Goal: Communication & Community: Answer question/provide support

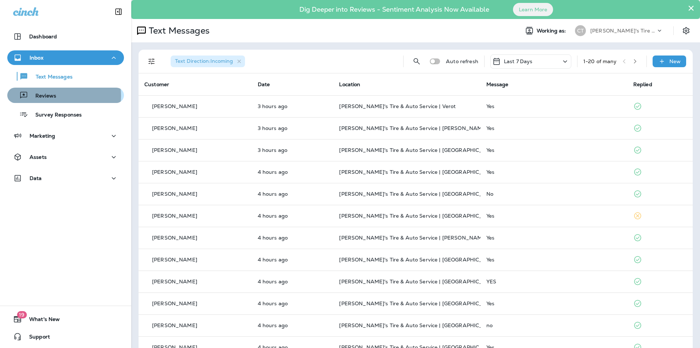
click at [50, 96] on p "Reviews" at bounding box center [42, 96] width 28 height 7
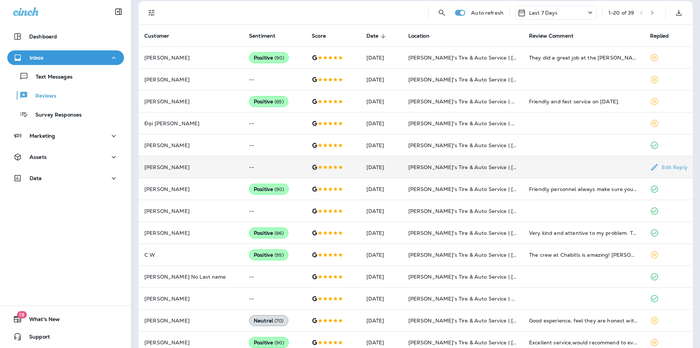
scroll to position [182, 0]
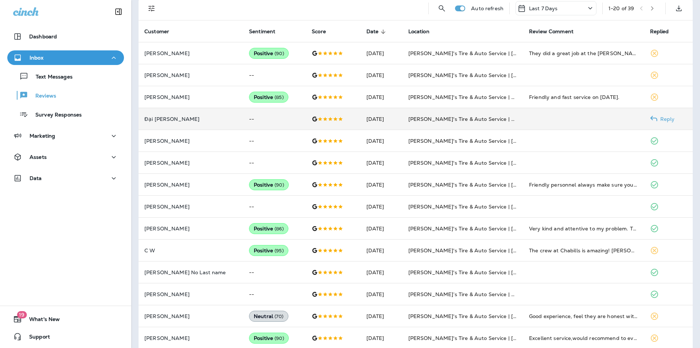
click at [661, 117] on p "Reply" at bounding box center [667, 119] width 18 height 6
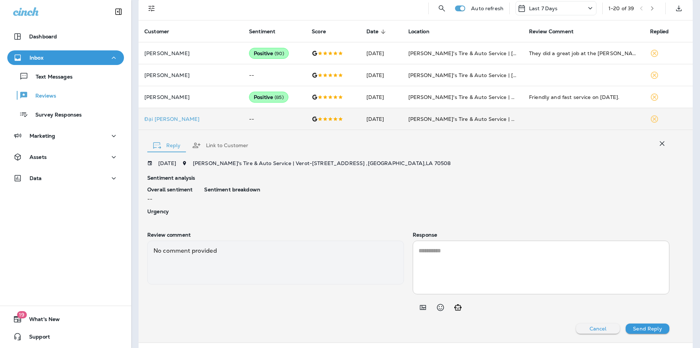
click at [430, 252] on textarea at bounding box center [541, 267] width 245 height 42
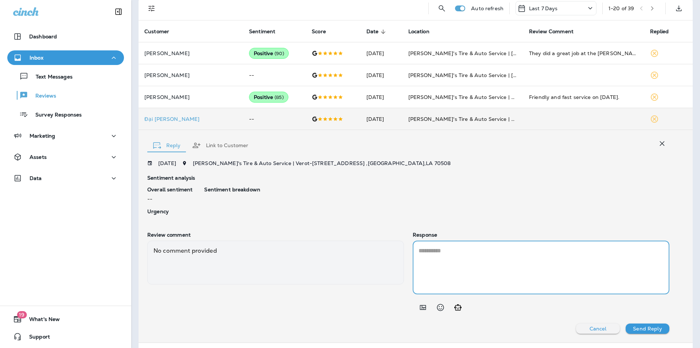
paste textarea "**********"
click at [428, 248] on textarea "**********" at bounding box center [540, 267] width 243 height 42
drag, startPoint x: 446, startPoint y: 260, endPoint x: 412, endPoint y: 248, distance: 35.6
click at [413, 248] on div "**********" at bounding box center [541, 267] width 257 height 54
paste textarea
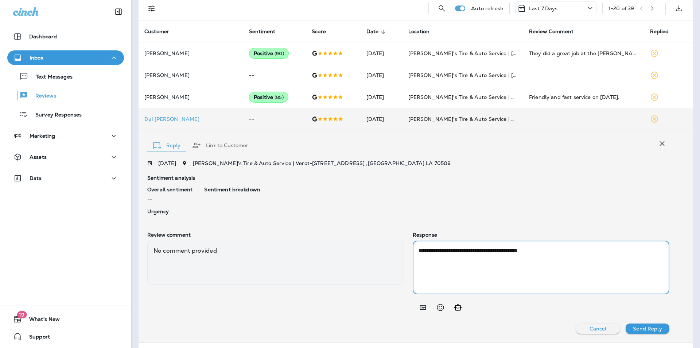
click at [428, 251] on textarea "**********" at bounding box center [540, 267] width 243 height 42
click at [527, 250] on textarea "**********" at bounding box center [540, 267] width 243 height 42
type textarea "**********"
click at [648, 326] on p "Send Reply" at bounding box center [647, 328] width 29 height 6
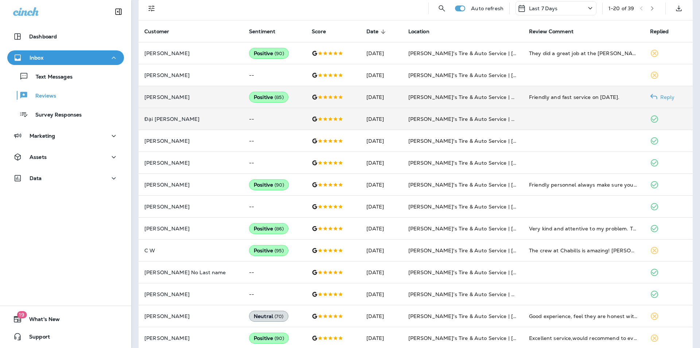
click at [663, 97] on p "Reply" at bounding box center [667, 97] width 18 height 6
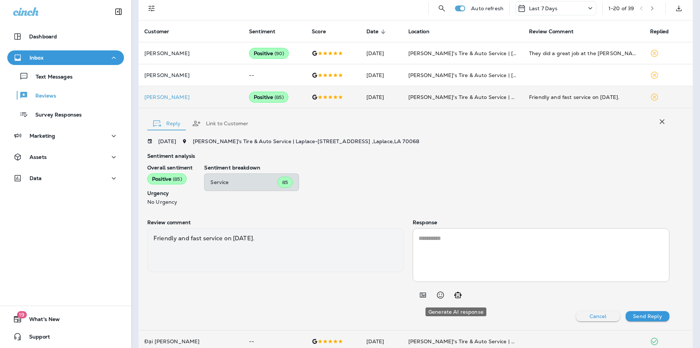
click at [456, 295] on icon "Generate AI response" at bounding box center [457, 294] width 7 height 6
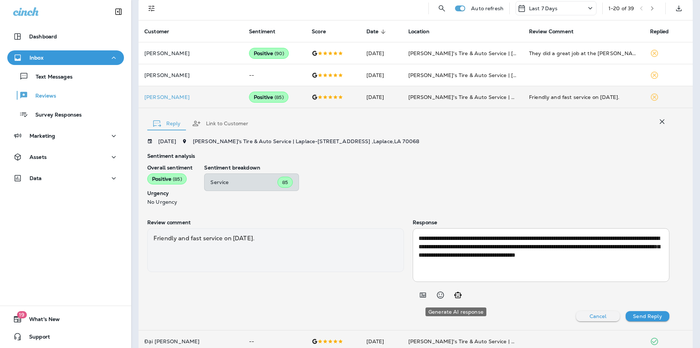
click at [454, 296] on icon "Generate AI response" at bounding box center [458, 294] width 9 height 9
type textarea "**********"
click at [651, 316] on p "Send Reply" at bounding box center [647, 316] width 29 height 6
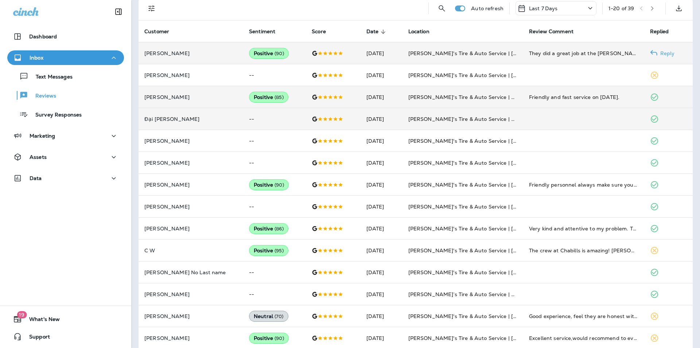
click at [664, 53] on p "Reply" at bounding box center [667, 53] width 18 height 6
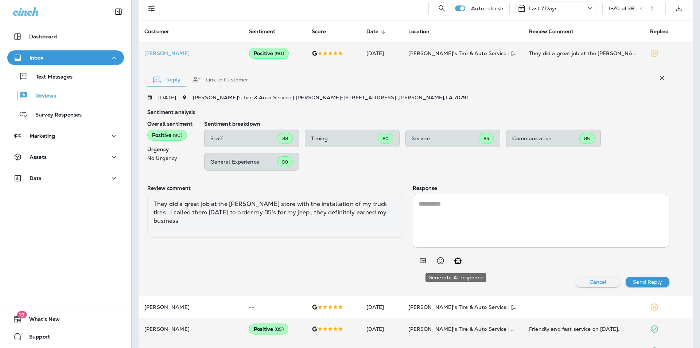
click at [457, 258] on icon "Generate AI response" at bounding box center [457, 260] width 7 height 6
type textarea "**********"
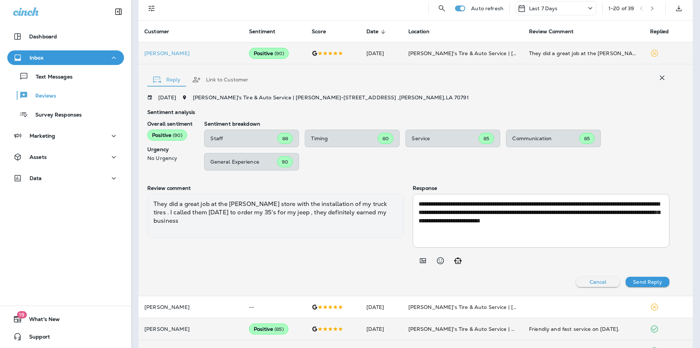
click at [647, 281] on p "Send Reply" at bounding box center [647, 282] width 29 height 6
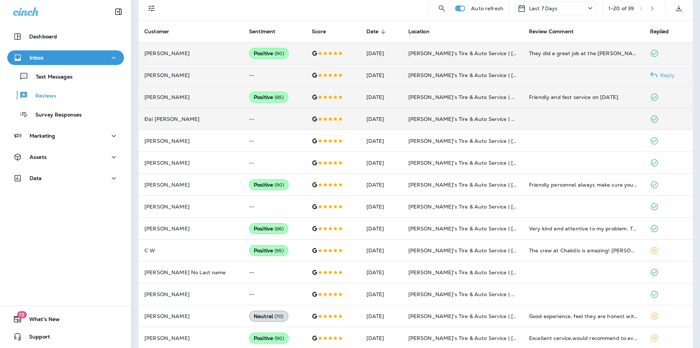
click at [659, 74] on p "Reply" at bounding box center [667, 75] width 18 height 6
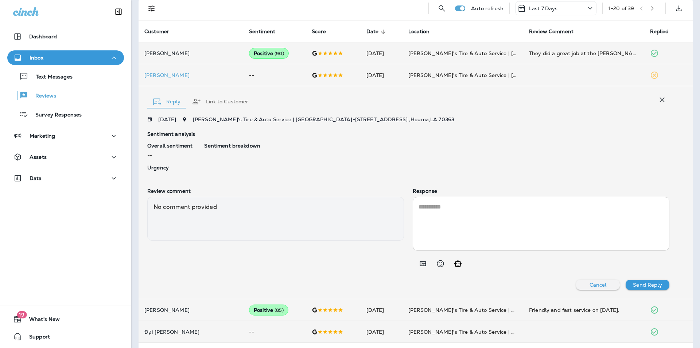
click at [434, 204] on textarea at bounding box center [541, 223] width 245 height 42
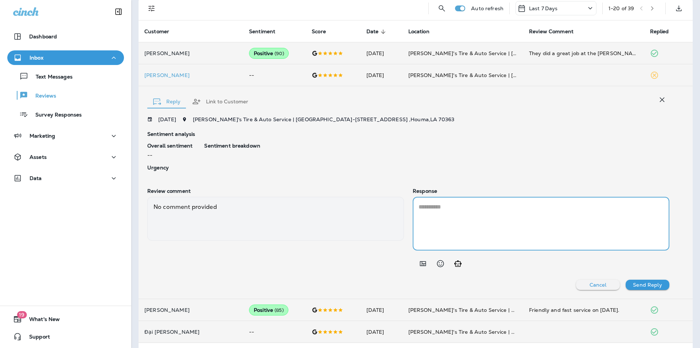
paste textarea "**********"
click at [427, 205] on textarea "**********" at bounding box center [540, 223] width 243 height 42
click at [523, 207] on textarea "**********" at bounding box center [540, 223] width 243 height 42
type textarea "**********"
click at [653, 284] on p "Send Reply" at bounding box center [647, 285] width 29 height 6
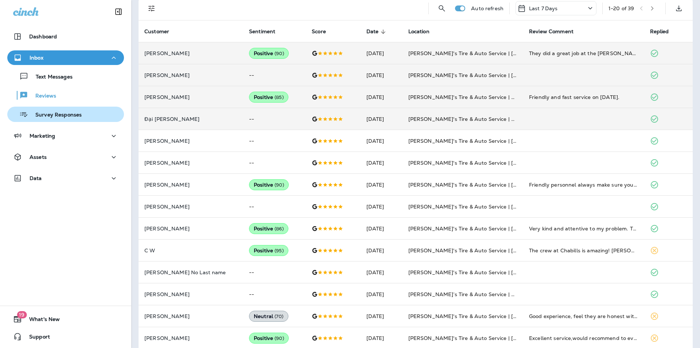
click at [55, 113] on p "Survey Responses" at bounding box center [55, 115] width 54 height 7
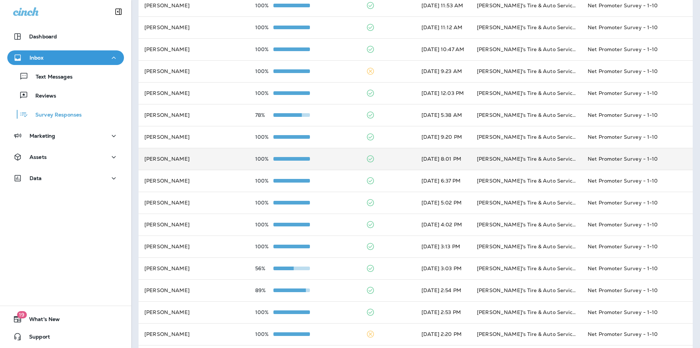
scroll to position [47, 0]
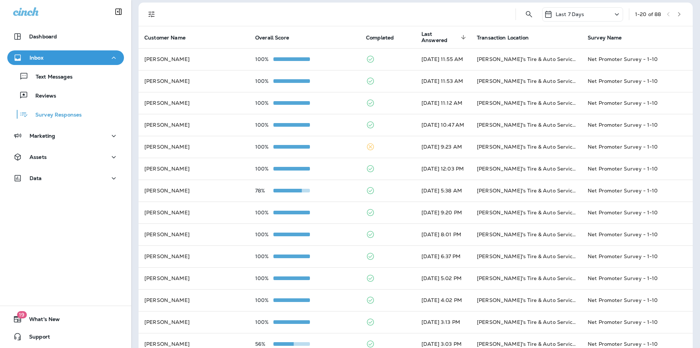
click at [677, 12] on icon "button" at bounding box center [679, 14] width 5 height 5
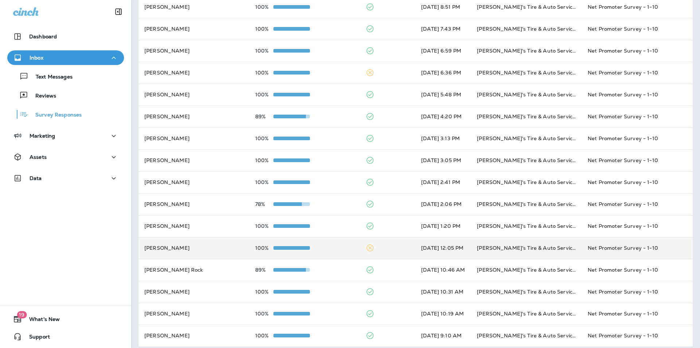
scroll to position [193, 0]
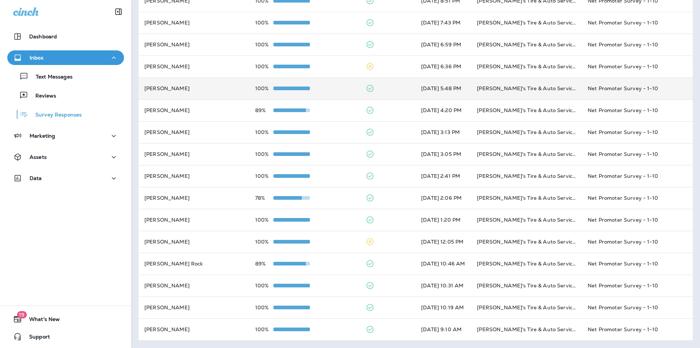
click at [318, 88] on div "100%" at bounding box center [304, 88] width 99 height 6
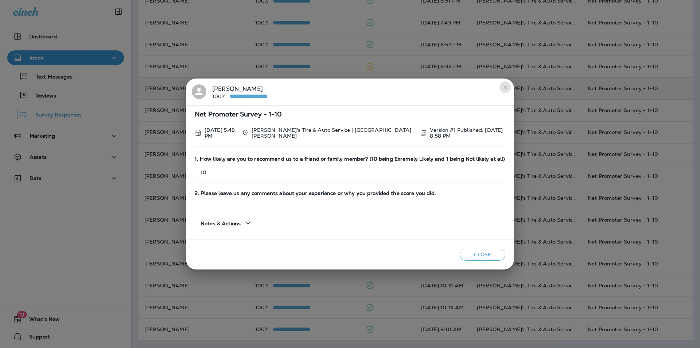
drag, startPoint x: 504, startPoint y: 90, endPoint x: 493, endPoint y: 90, distance: 10.6
click at [504, 90] on icon "close" at bounding box center [506, 87] width 6 height 6
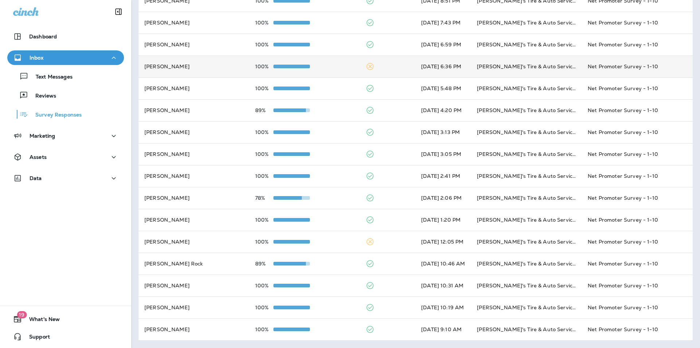
click at [331, 65] on div "100%" at bounding box center [304, 66] width 99 height 6
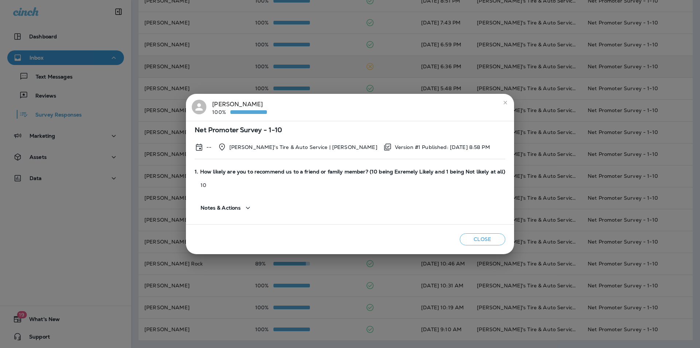
click at [503, 103] on icon "close" at bounding box center [506, 103] width 6 height 6
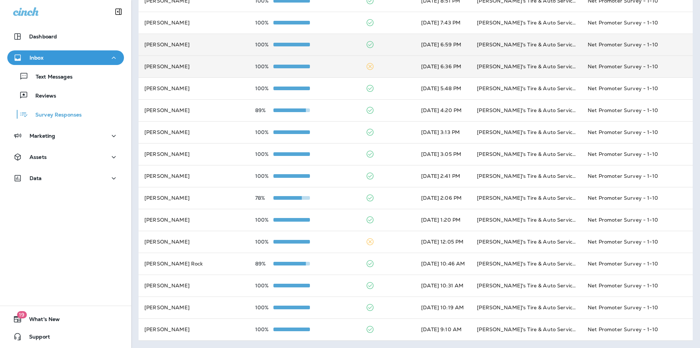
click at [323, 43] on div "100%" at bounding box center [304, 45] width 99 height 6
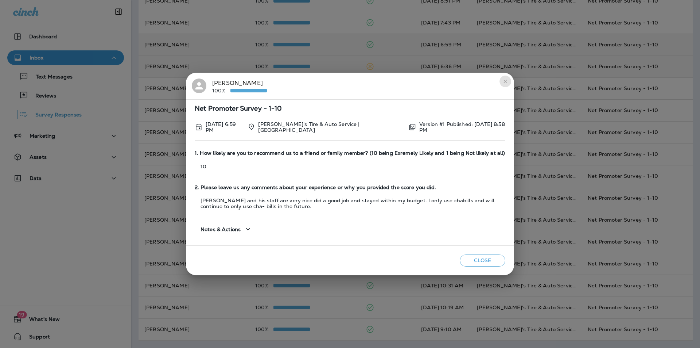
click at [505, 83] on icon "close" at bounding box center [506, 81] width 6 height 6
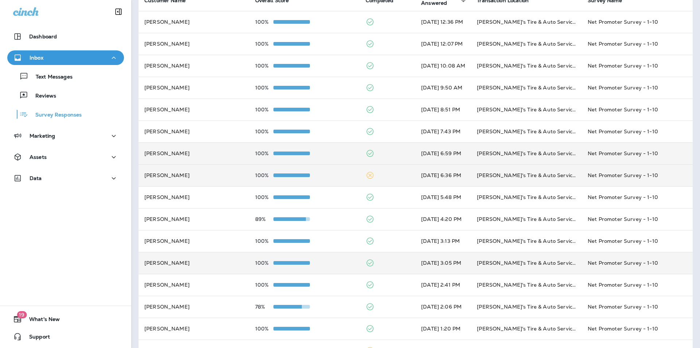
scroll to position [84, 0]
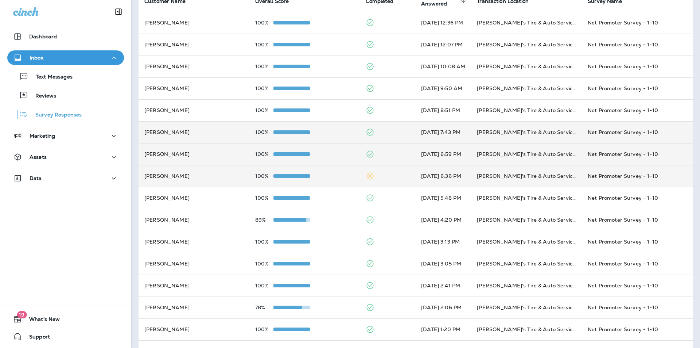
click at [383, 132] on td at bounding box center [387, 132] width 55 height 22
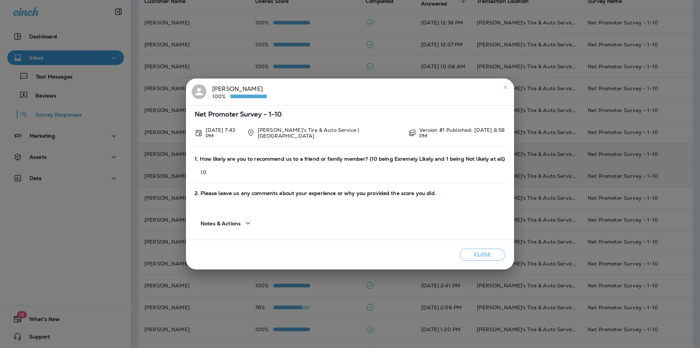
click at [503, 88] on icon "close" at bounding box center [506, 87] width 6 height 6
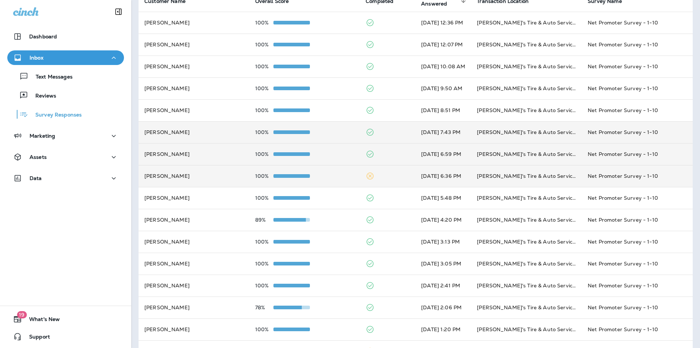
click at [339, 131] on div "100%" at bounding box center [304, 132] width 99 height 6
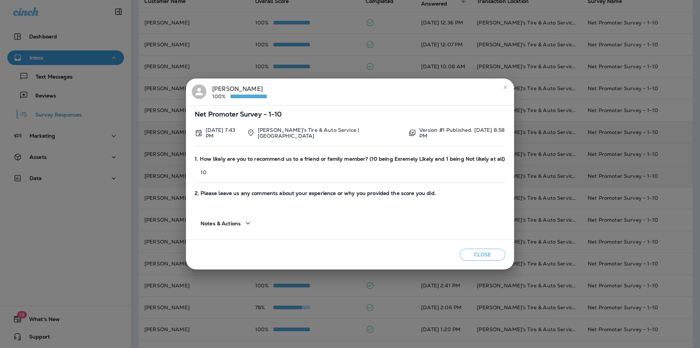
click at [505, 88] on icon "close" at bounding box center [506, 87] width 6 height 6
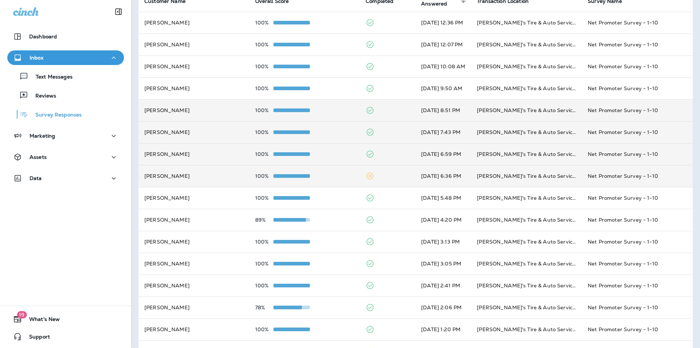
click at [324, 109] on div "100%" at bounding box center [304, 110] width 99 height 6
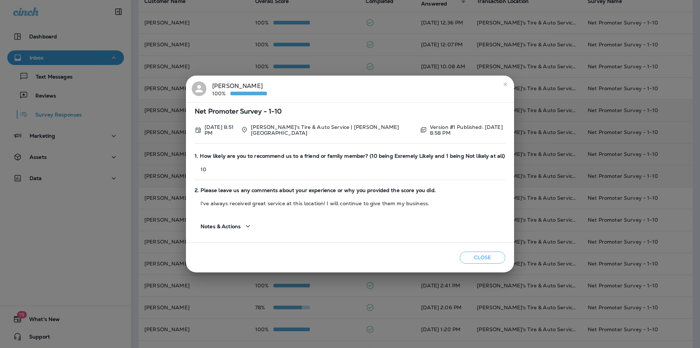
click at [506, 82] on icon "close" at bounding box center [506, 84] width 6 height 6
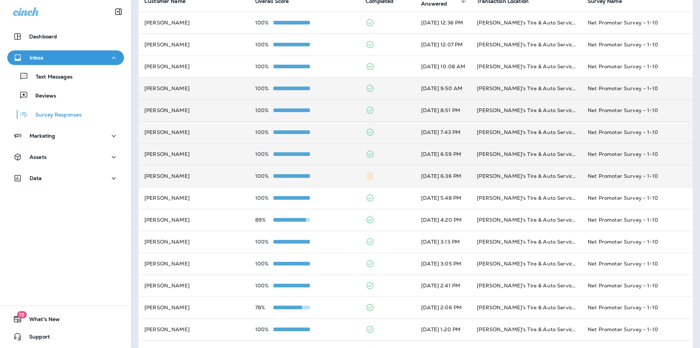
click at [337, 84] on td "100%" at bounding box center [304, 88] width 111 height 22
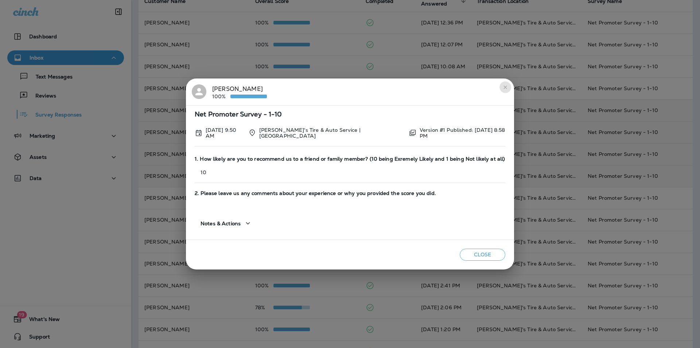
click at [506, 87] on icon "close" at bounding box center [506, 87] width 6 height 6
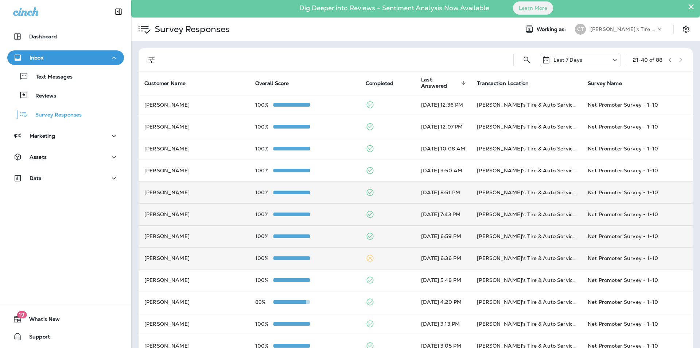
scroll to position [0, 0]
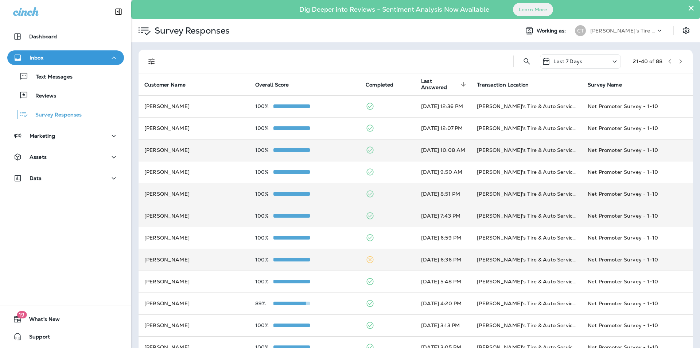
click at [333, 150] on div "100%" at bounding box center [304, 150] width 99 height 6
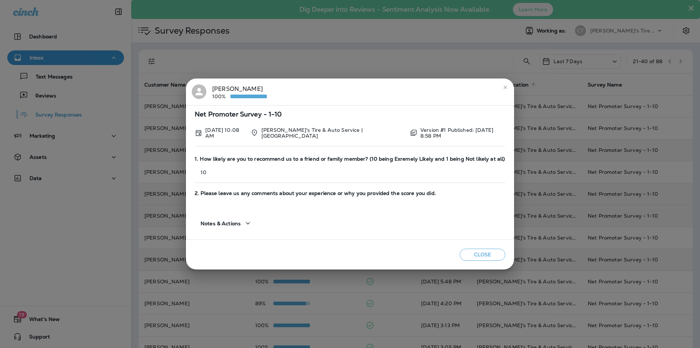
click at [506, 86] on icon "close" at bounding box center [506, 87] width 6 height 6
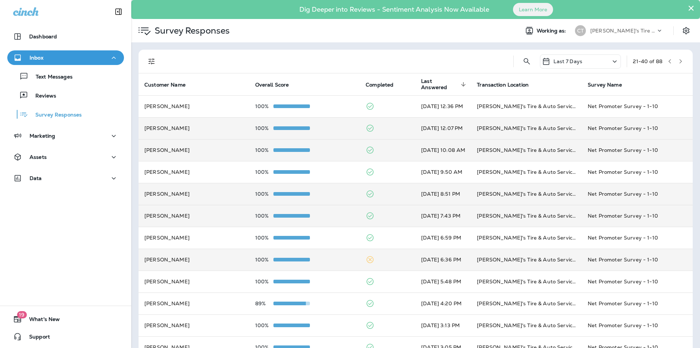
click at [327, 124] on td "100%" at bounding box center [304, 128] width 111 height 22
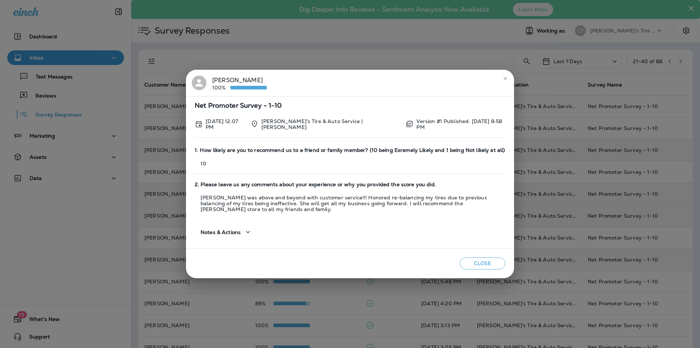
click at [348, 225] on div "Notes & Actions" at bounding box center [350, 229] width 311 height 27
click at [506, 77] on icon "close" at bounding box center [506, 78] width 6 height 6
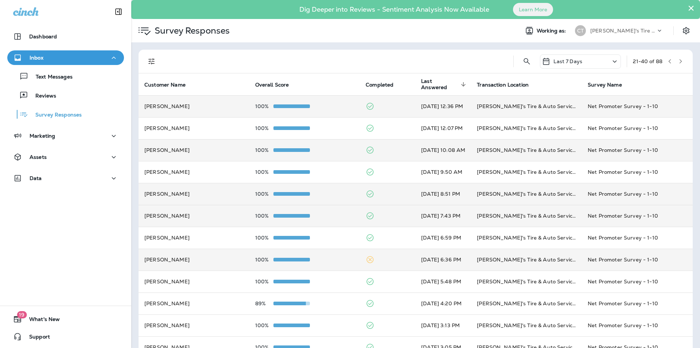
click at [334, 104] on div "100%" at bounding box center [304, 106] width 99 height 6
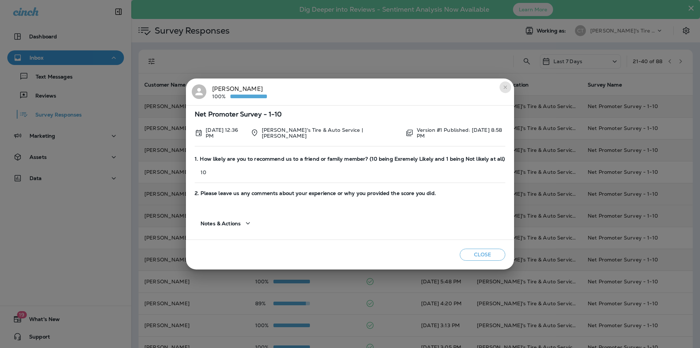
click at [503, 89] on icon "close" at bounding box center [506, 87] width 6 height 6
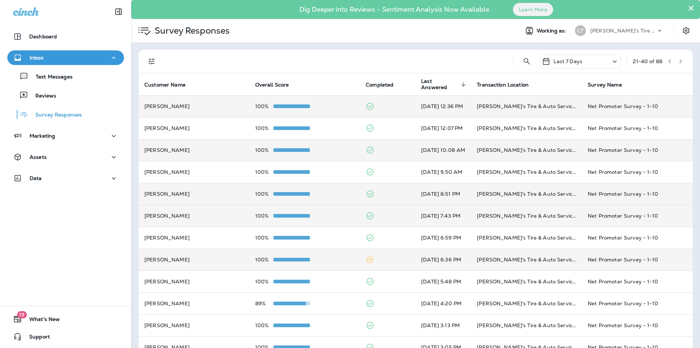
click at [667, 61] on icon "button" at bounding box center [669, 61] width 5 height 5
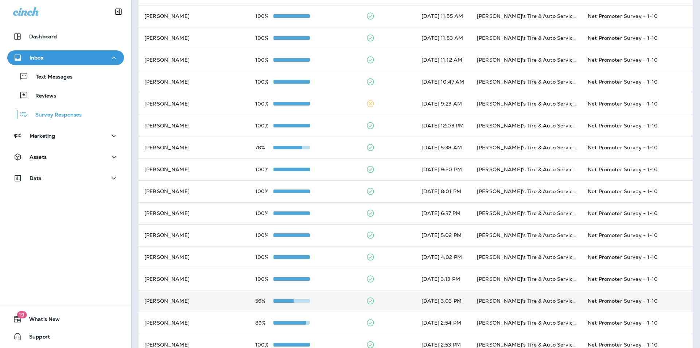
scroll to position [193, 0]
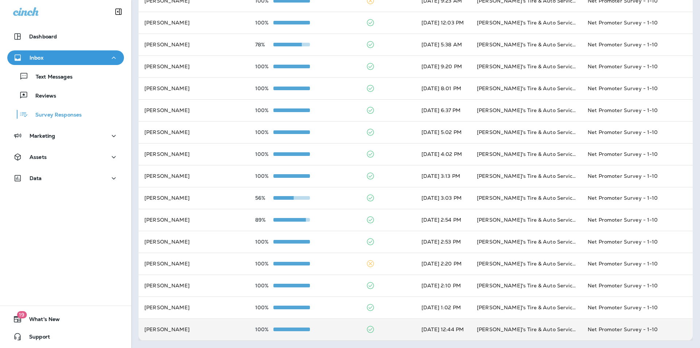
click at [386, 326] on td at bounding box center [387, 329] width 55 height 22
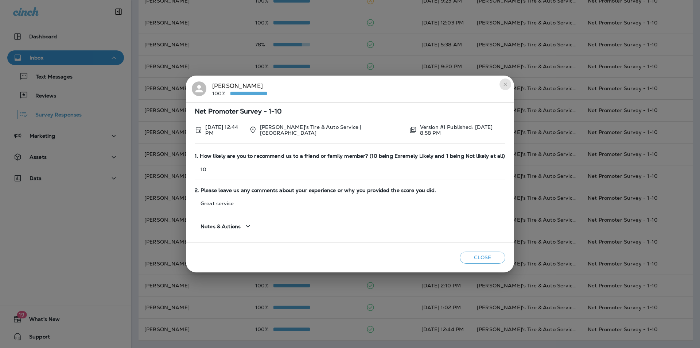
click at [506, 84] on icon "close" at bounding box center [506, 84] width 6 height 6
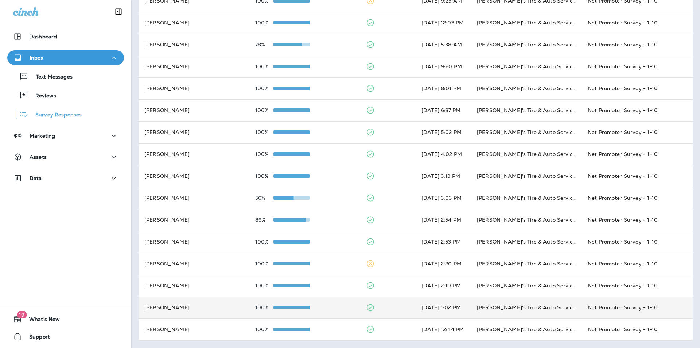
click at [389, 303] on td at bounding box center [387, 307] width 55 height 22
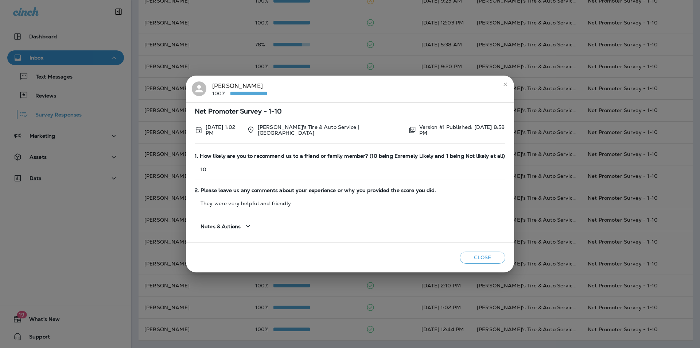
click at [504, 84] on icon "close" at bounding box center [505, 83] width 3 height 3
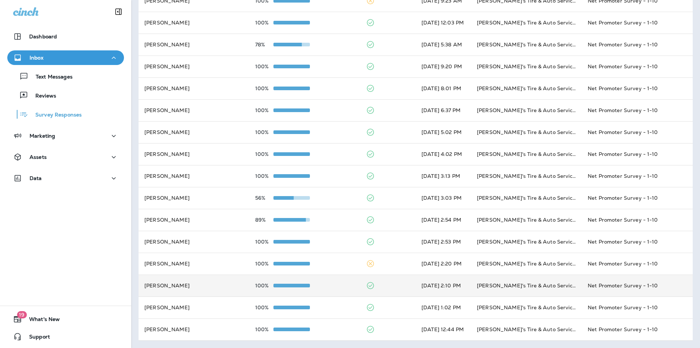
click at [387, 282] on td at bounding box center [387, 285] width 55 height 22
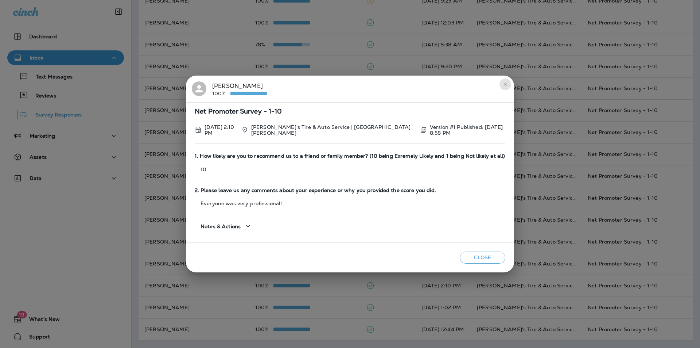
click at [504, 82] on button "close" at bounding box center [506, 84] width 12 height 12
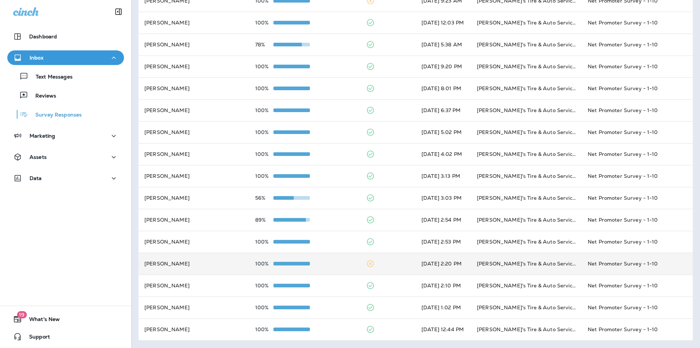
click at [390, 262] on td at bounding box center [387, 263] width 55 height 22
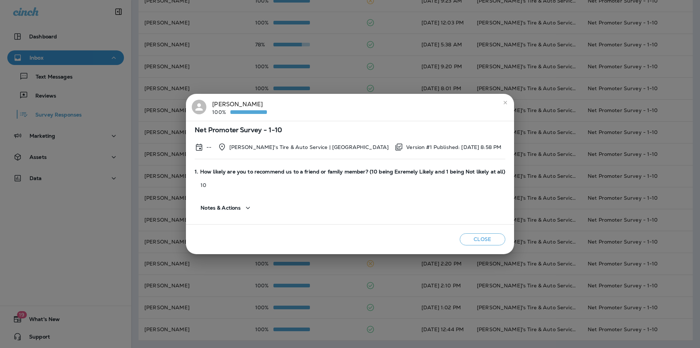
click at [503, 101] on icon "close" at bounding box center [506, 103] width 6 height 6
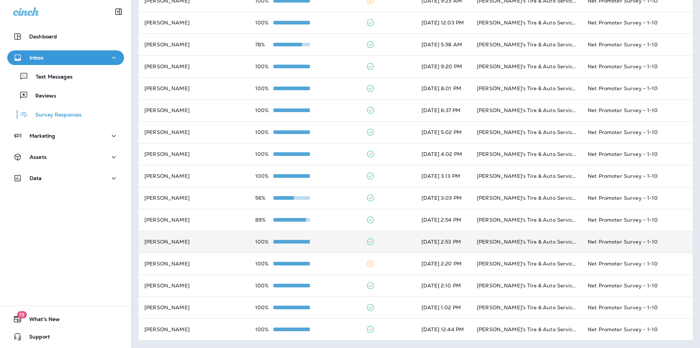
click at [388, 234] on td at bounding box center [387, 242] width 55 height 22
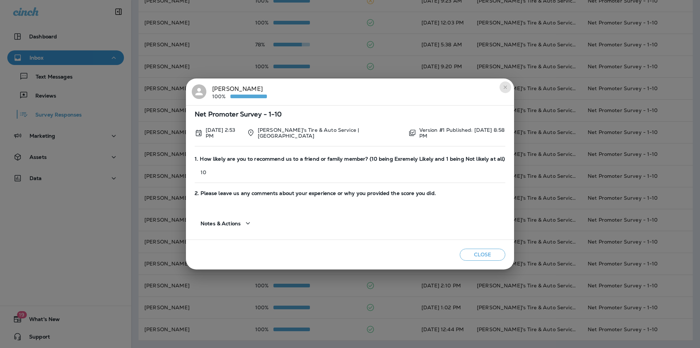
click at [503, 86] on icon "close" at bounding box center [506, 87] width 6 height 6
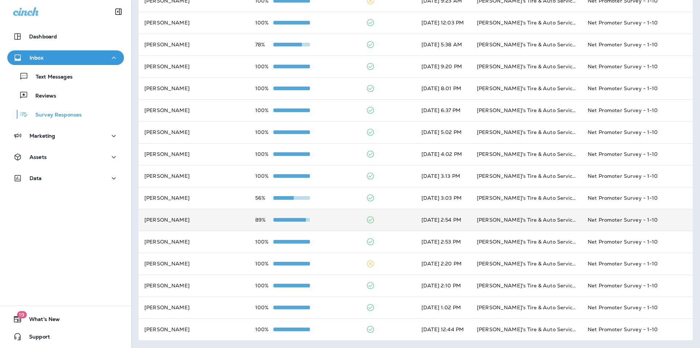
click at [384, 218] on td at bounding box center [387, 220] width 55 height 22
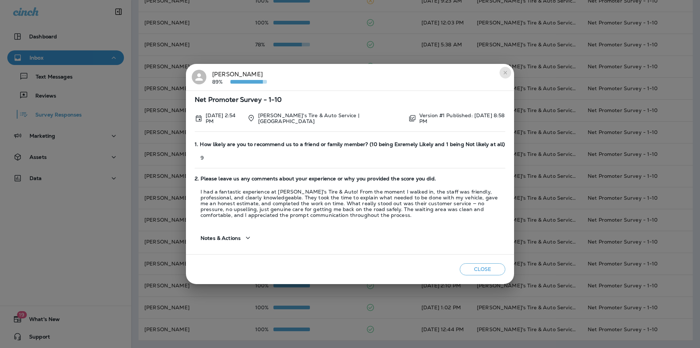
click at [508, 73] on icon "close" at bounding box center [506, 73] width 6 height 6
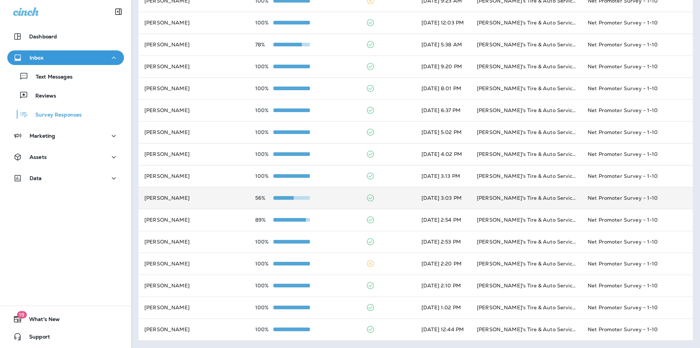
click at [383, 194] on td at bounding box center [387, 198] width 55 height 22
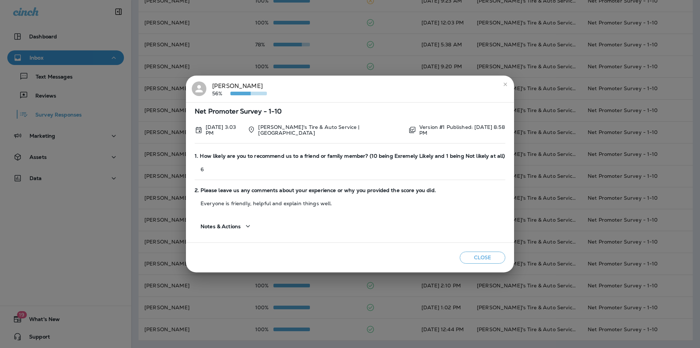
click at [503, 84] on icon "close" at bounding box center [506, 84] width 6 height 6
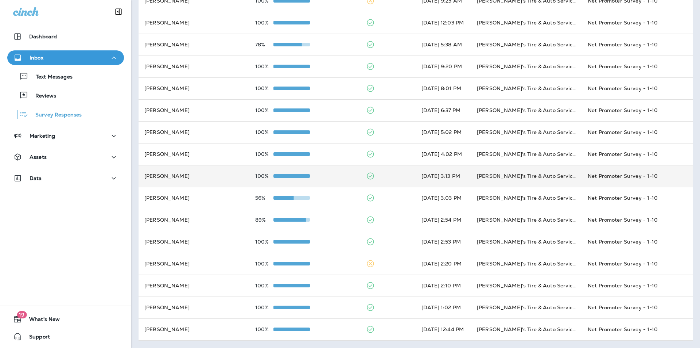
click at [383, 172] on td at bounding box center [387, 176] width 55 height 22
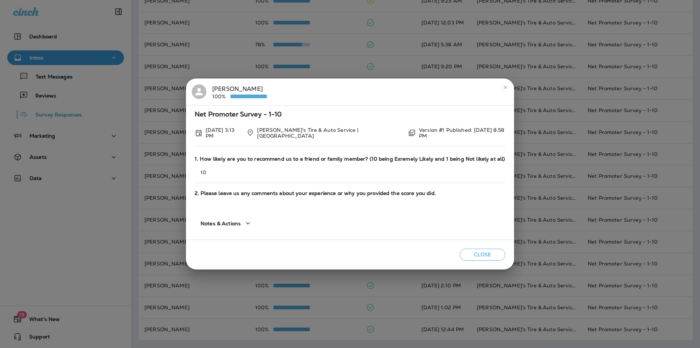
click at [508, 85] on icon "close" at bounding box center [506, 87] width 6 height 6
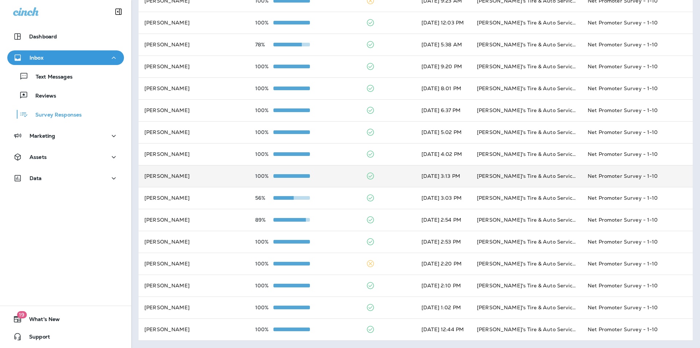
click at [379, 175] on td at bounding box center [387, 176] width 55 height 22
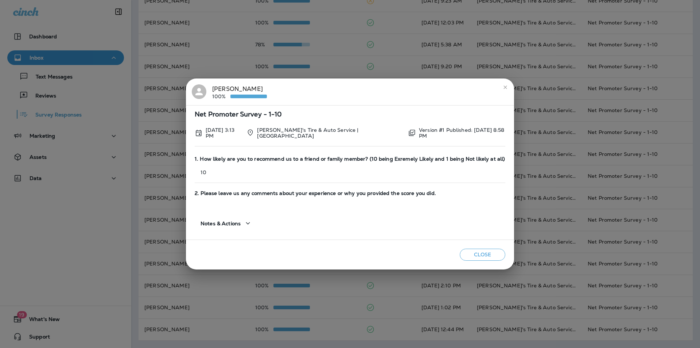
click at [509, 86] on button "close" at bounding box center [506, 87] width 12 height 12
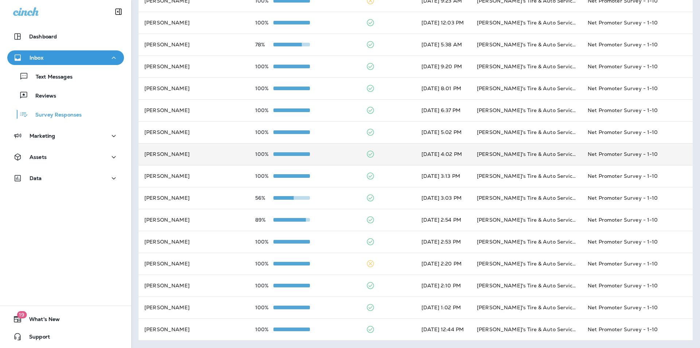
click at [381, 150] on td at bounding box center [387, 154] width 55 height 22
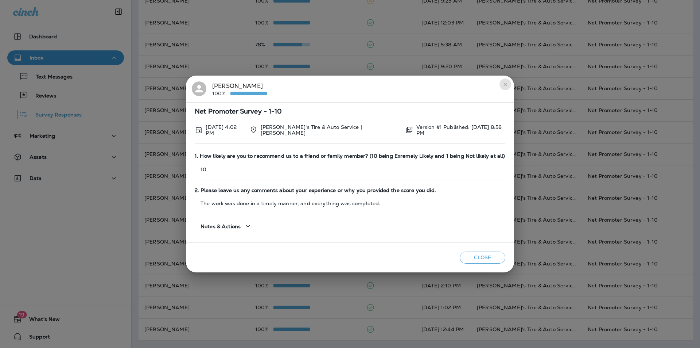
click at [503, 85] on icon "close" at bounding box center [506, 84] width 6 height 6
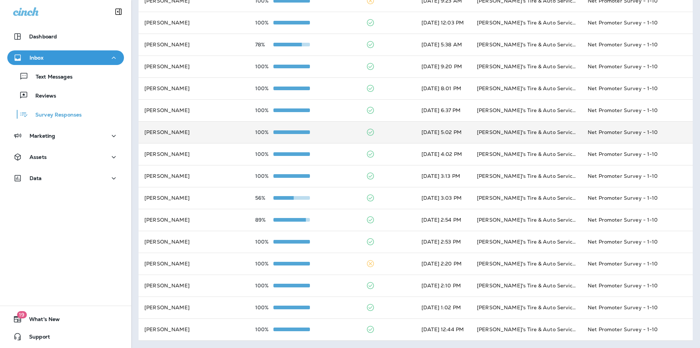
click at [381, 132] on td at bounding box center [387, 132] width 55 height 22
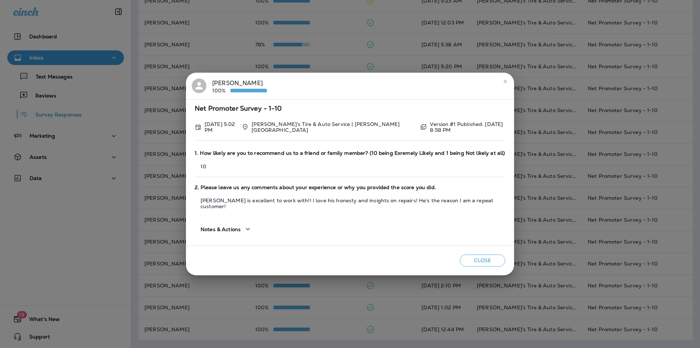
click at [505, 84] on icon "close" at bounding box center [506, 81] width 6 height 6
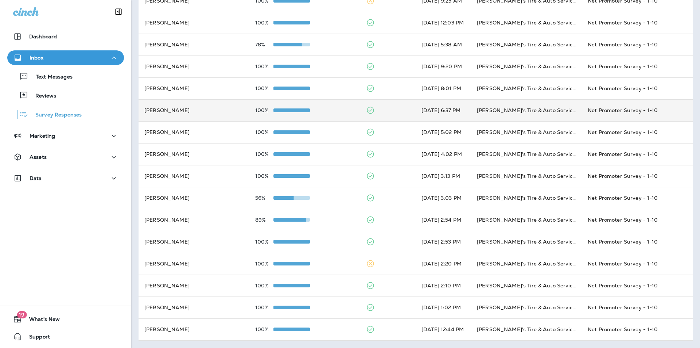
click at [336, 108] on div "100%" at bounding box center [304, 110] width 99 height 6
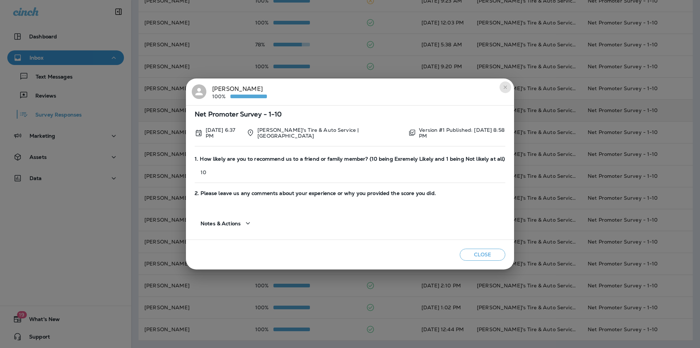
click at [504, 88] on icon "close" at bounding box center [506, 87] width 6 height 6
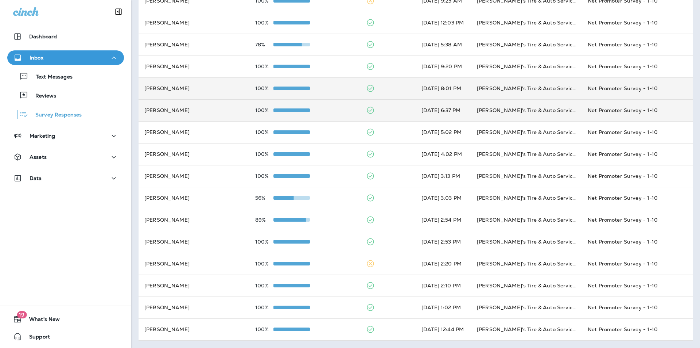
click at [335, 86] on div "100%" at bounding box center [304, 88] width 99 height 6
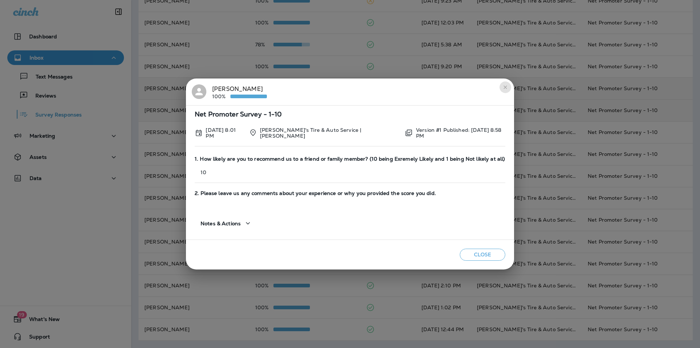
click at [503, 88] on icon "close" at bounding box center [506, 87] width 6 height 6
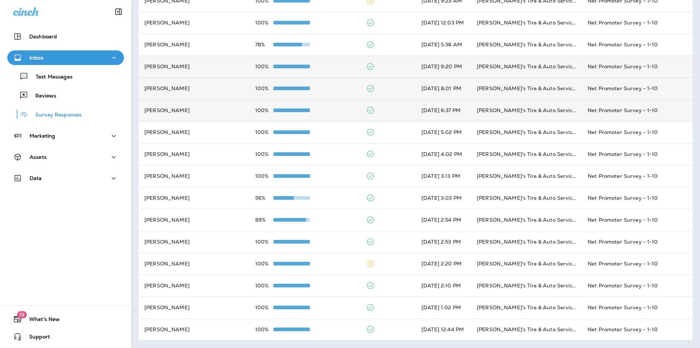
click at [332, 67] on div "100%" at bounding box center [304, 66] width 99 height 6
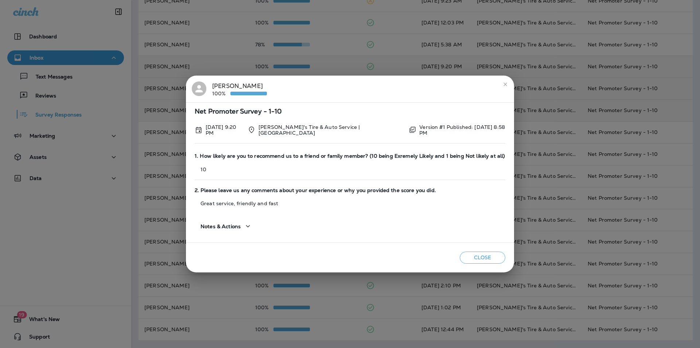
click at [503, 84] on icon "close" at bounding box center [506, 84] width 6 height 6
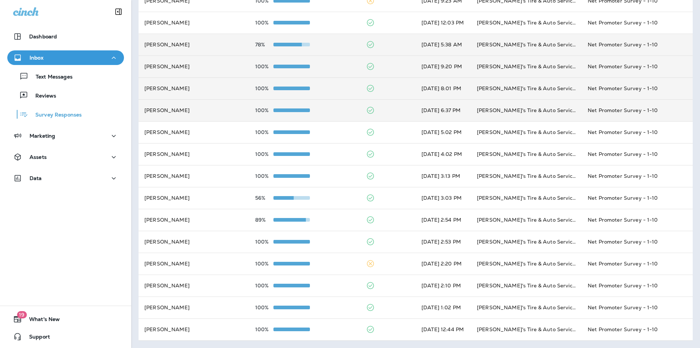
click at [332, 44] on div "78%" at bounding box center [304, 45] width 99 height 6
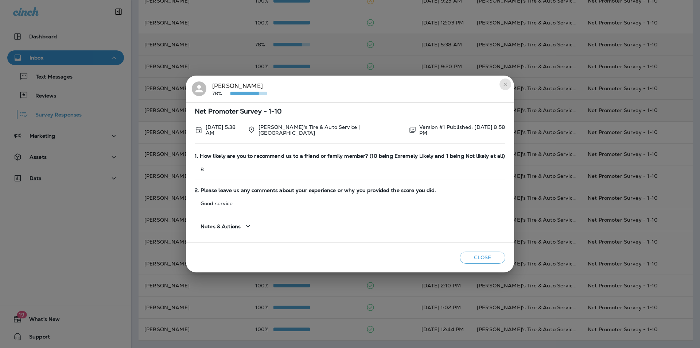
click at [503, 86] on icon "close" at bounding box center [506, 84] width 6 height 6
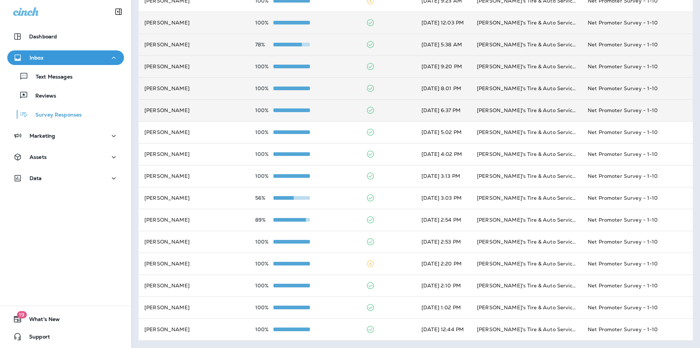
click at [330, 19] on td "100%" at bounding box center [304, 23] width 111 height 22
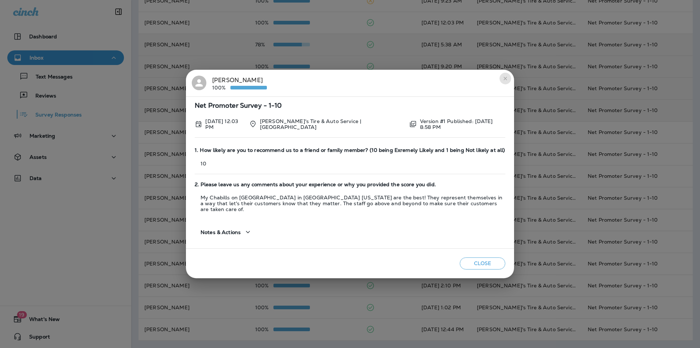
click at [507, 81] on icon "close" at bounding box center [506, 78] width 6 height 6
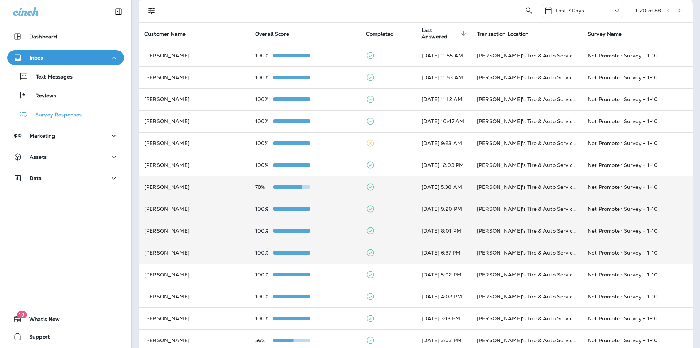
scroll to position [47, 0]
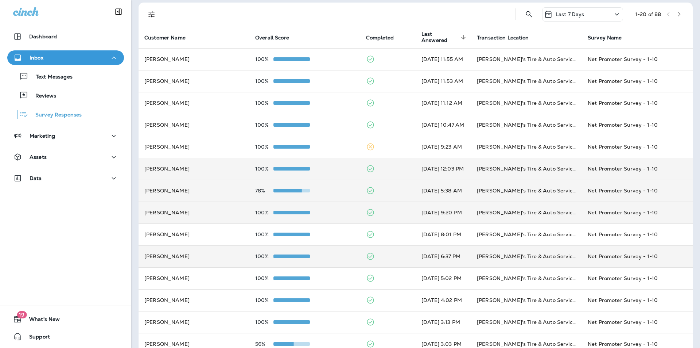
click at [328, 166] on div "100%" at bounding box center [304, 169] width 99 height 6
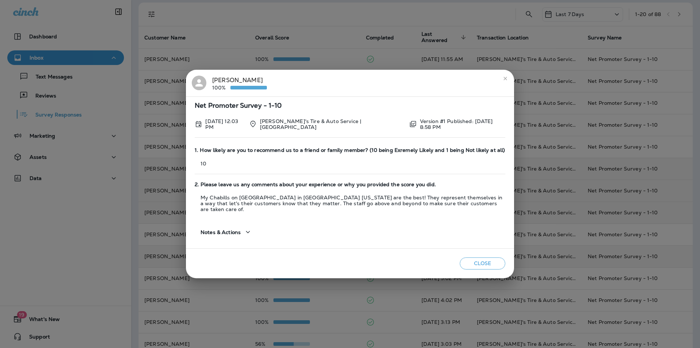
click at [506, 80] on icon "close" at bounding box center [505, 78] width 3 height 3
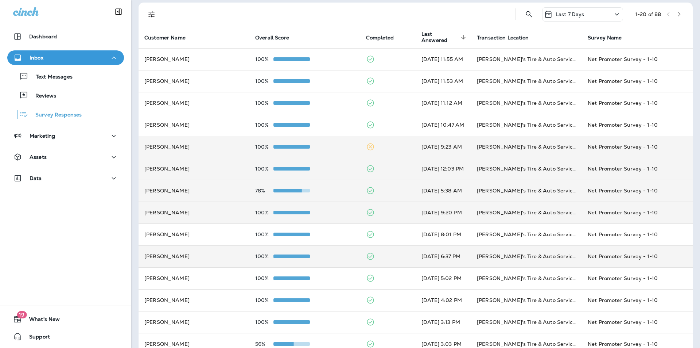
click at [330, 143] on td "100%" at bounding box center [304, 147] width 111 height 22
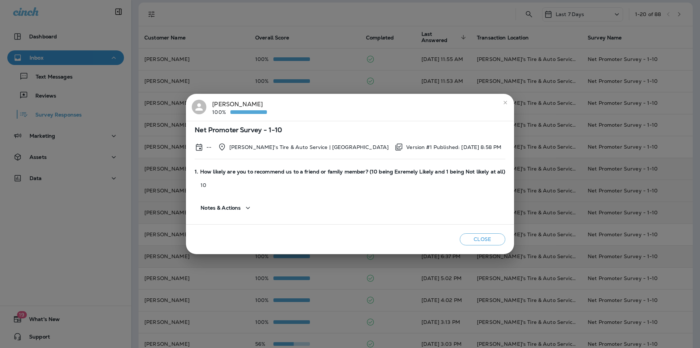
click at [503, 101] on icon "close" at bounding box center [506, 103] width 6 height 6
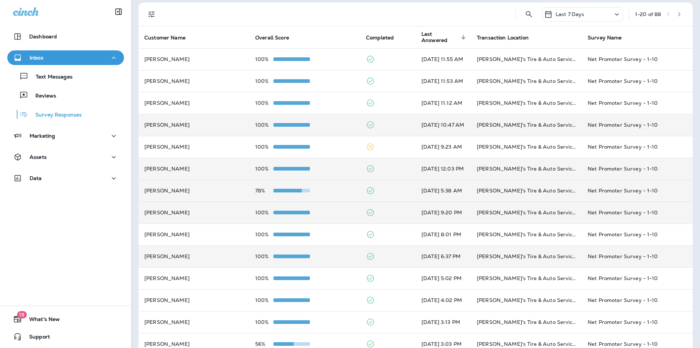
click at [324, 125] on div "100%" at bounding box center [304, 125] width 99 height 6
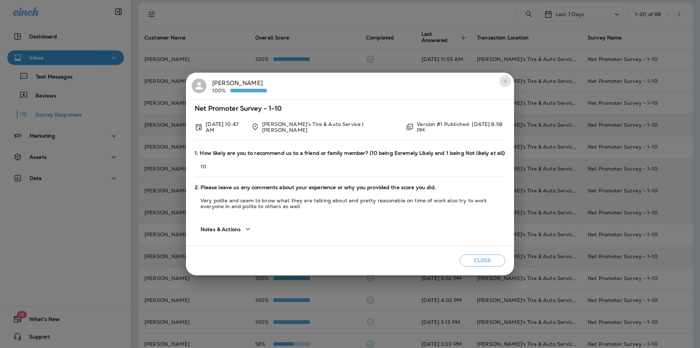
click at [504, 81] on icon "close" at bounding box center [505, 81] width 3 height 3
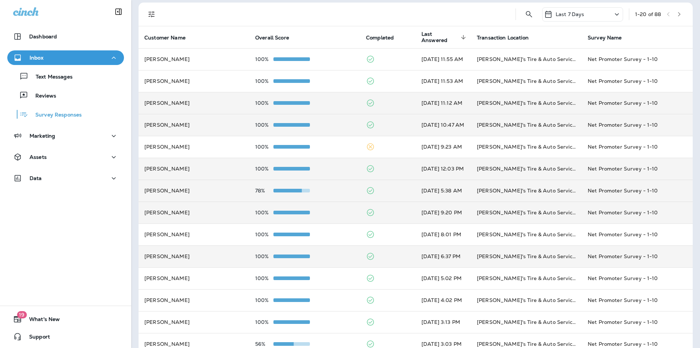
click at [326, 101] on div "100%" at bounding box center [304, 103] width 99 height 6
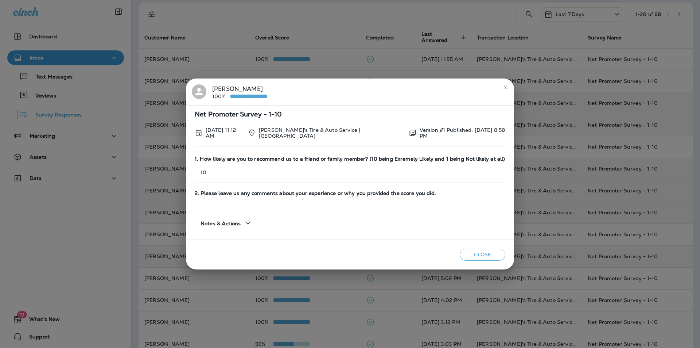
click at [507, 84] on button "close" at bounding box center [506, 87] width 12 height 12
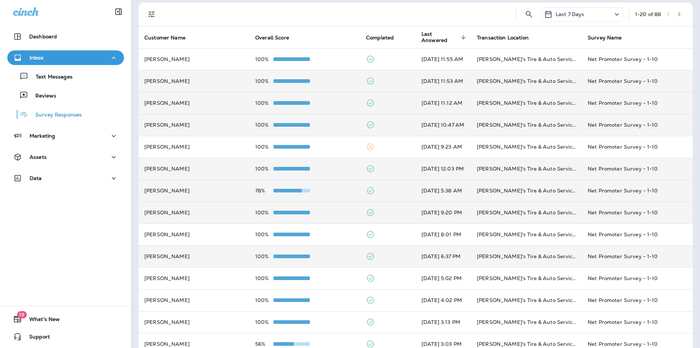
click at [334, 79] on div "100%" at bounding box center [304, 81] width 99 height 6
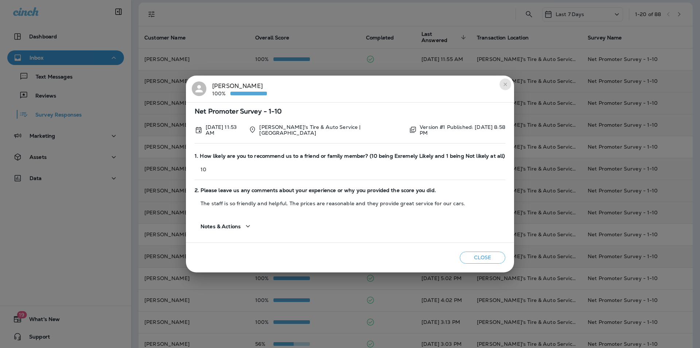
click at [504, 85] on icon "close" at bounding box center [506, 84] width 6 height 6
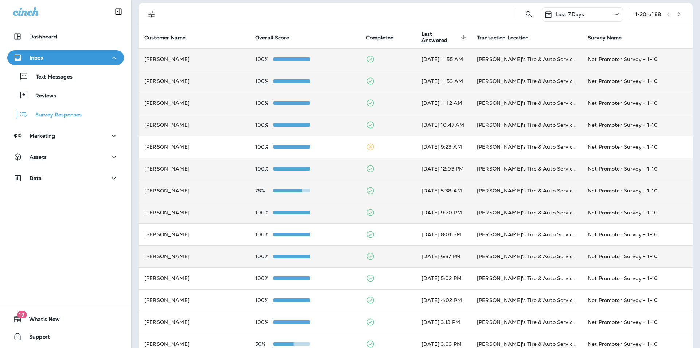
click at [334, 58] on div "100%" at bounding box center [304, 59] width 99 height 6
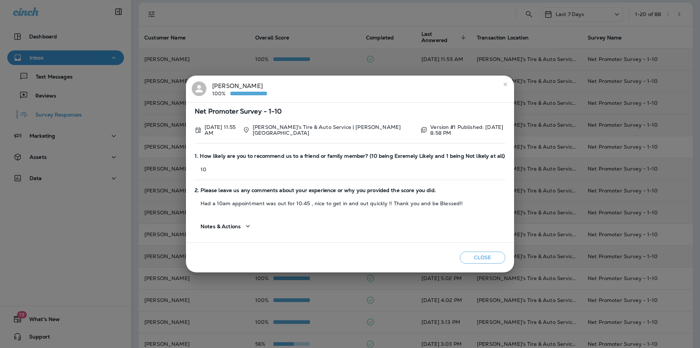
click at [508, 82] on icon "close" at bounding box center [506, 84] width 6 height 6
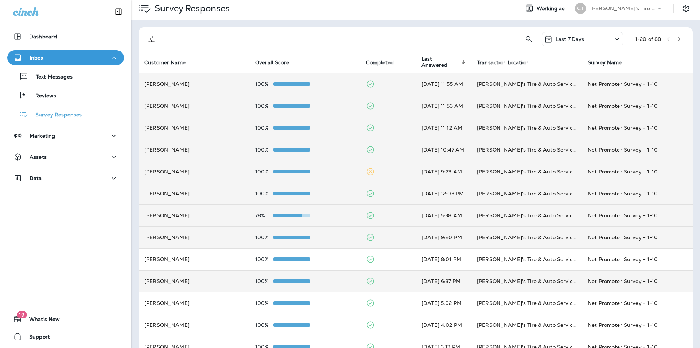
scroll to position [0, 0]
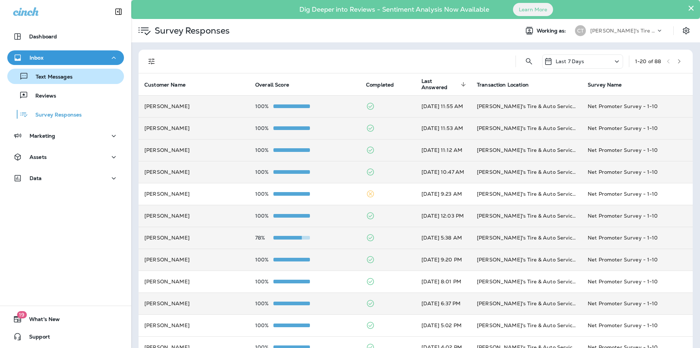
click at [52, 75] on p "Text Messages" at bounding box center [50, 77] width 44 height 7
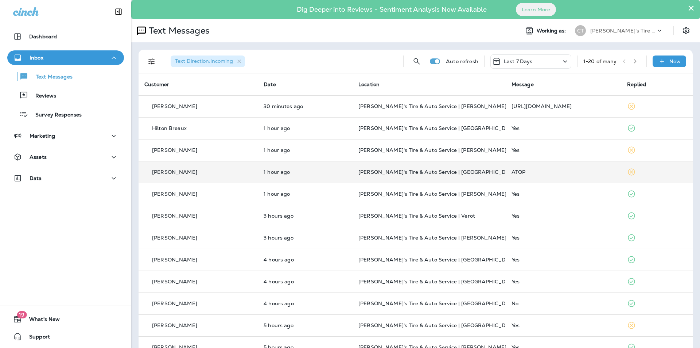
click at [529, 168] on td "ATOP" at bounding box center [564, 172] width 116 height 22
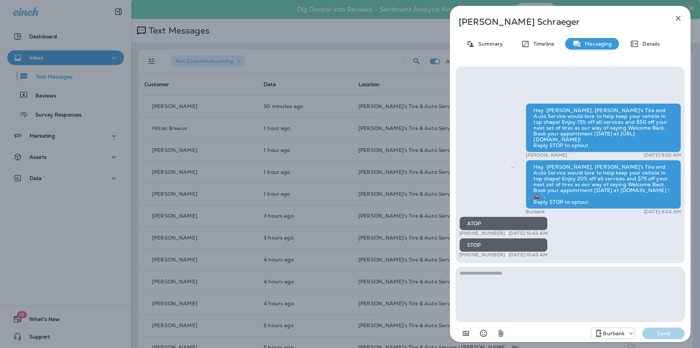
click at [677, 15] on icon "button" at bounding box center [678, 18] width 9 height 9
